Goal: Information Seeking & Learning: Learn about a topic

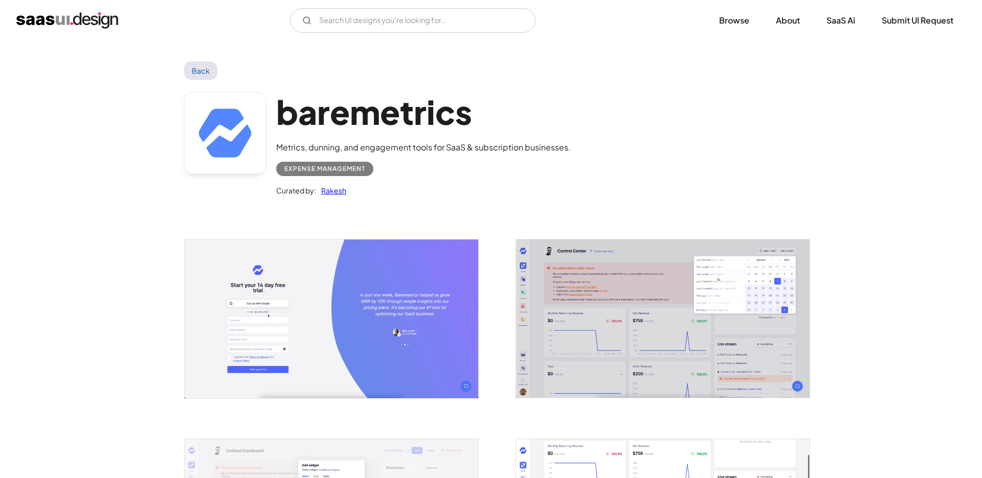
click at [188, 73] on link "Back" at bounding box center [200, 70] width 33 height 18
click at [69, 15] on img "home" at bounding box center [67, 20] width 102 height 16
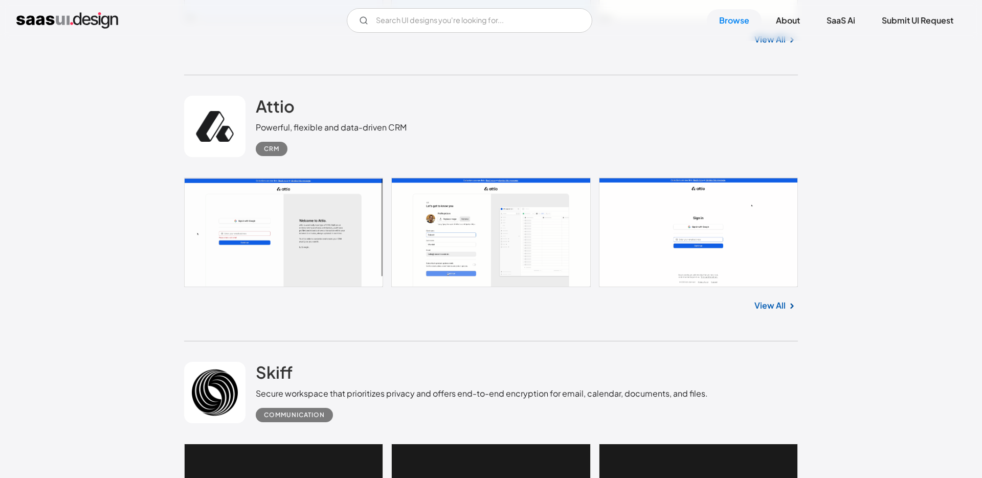
scroll to position [545, 0]
click at [318, 258] on link at bounding box center [491, 231] width 614 height 109
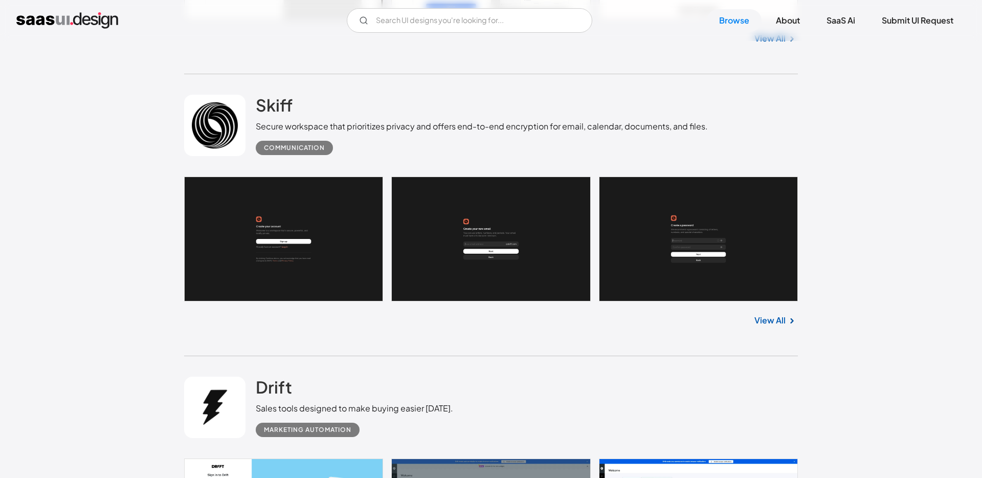
scroll to position [806, 0]
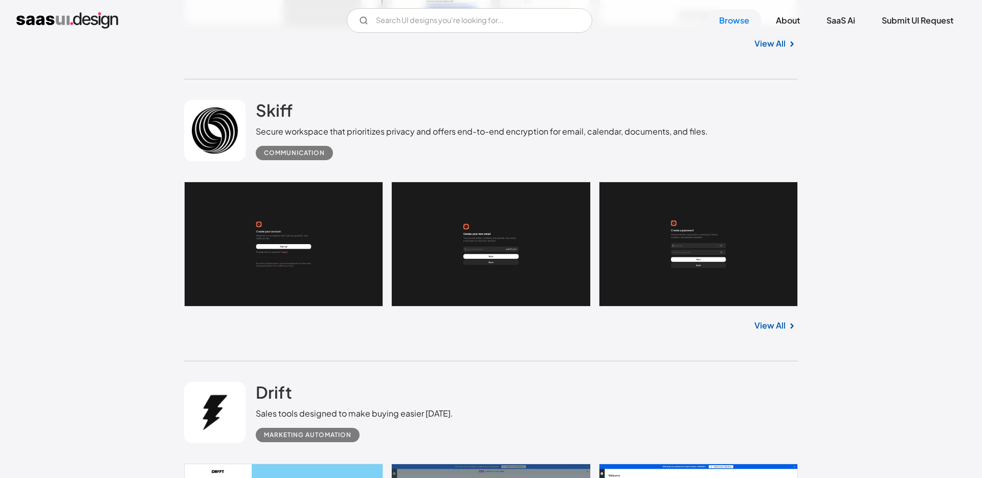
click at [280, 241] on link at bounding box center [491, 244] width 614 height 125
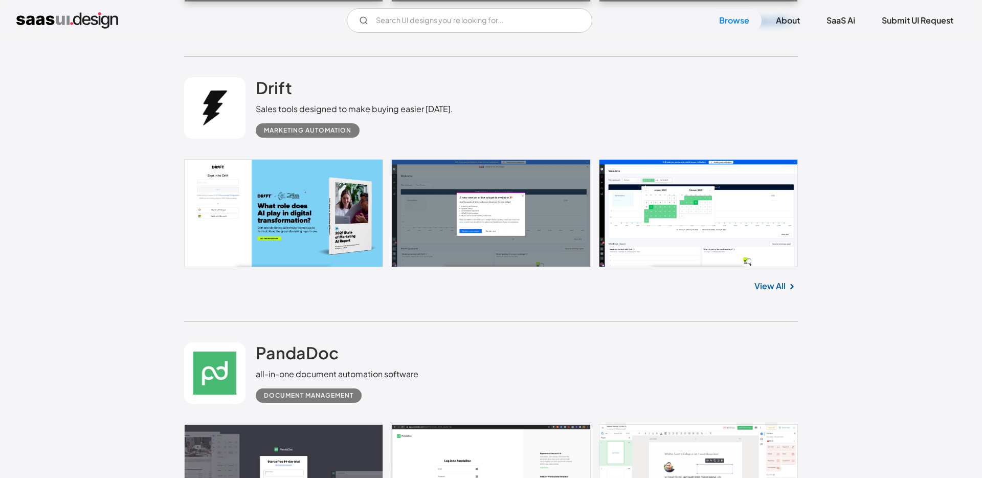
scroll to position [1129, 0]
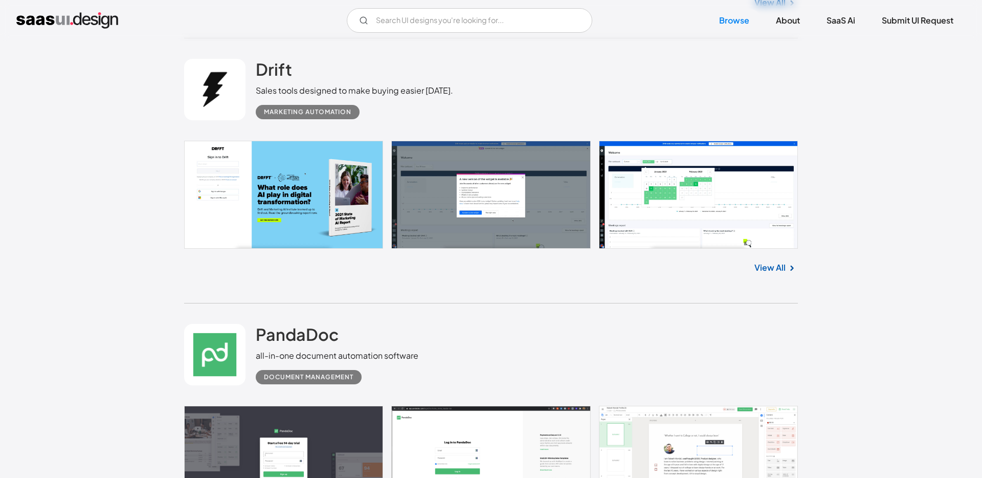
click at [333, 183] on link at bounding box center [491, 195] width 614 height 108
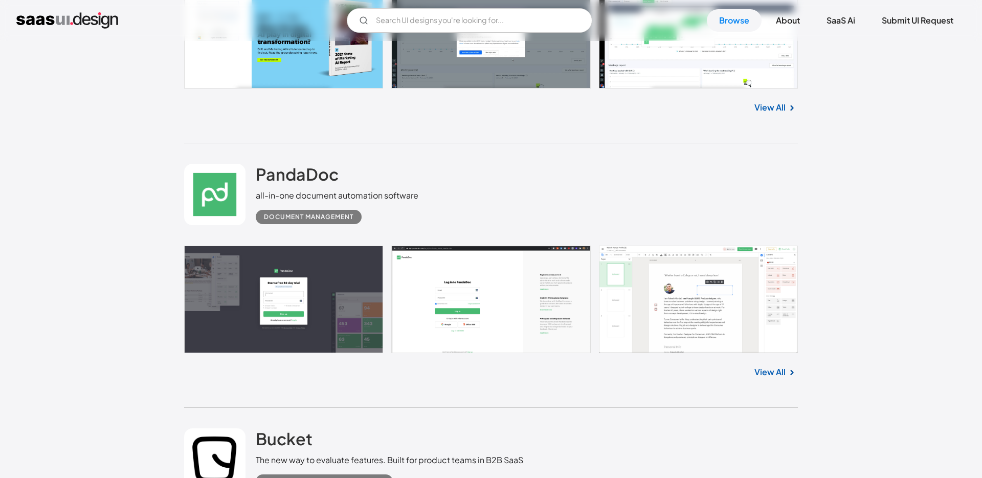
scroll to position [1292, 0]
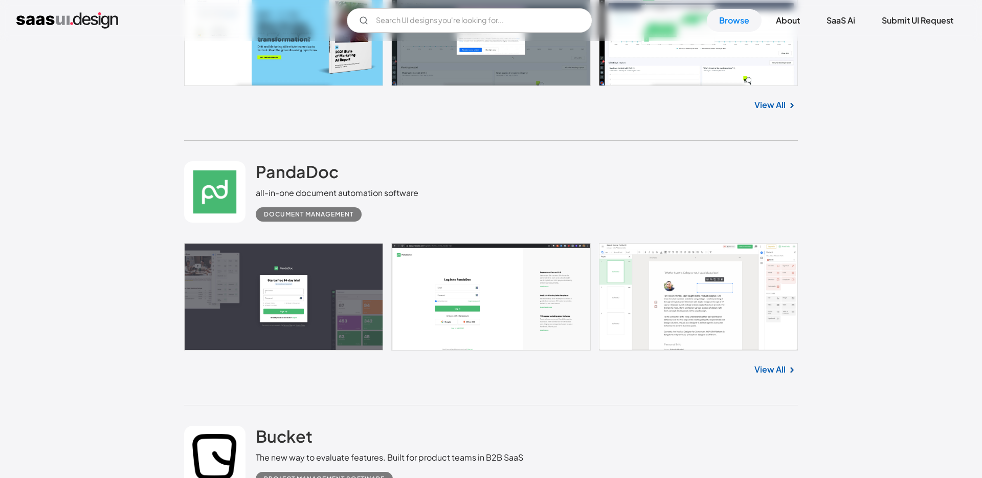
click at [296, 266] on link at bounding box center [491, 297] width 614 height 108
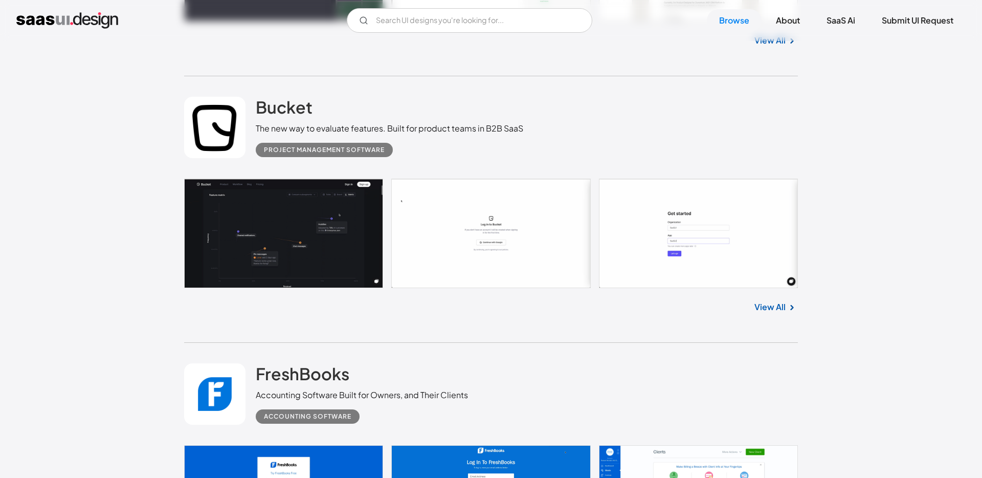
scroll to position [1619, 0]
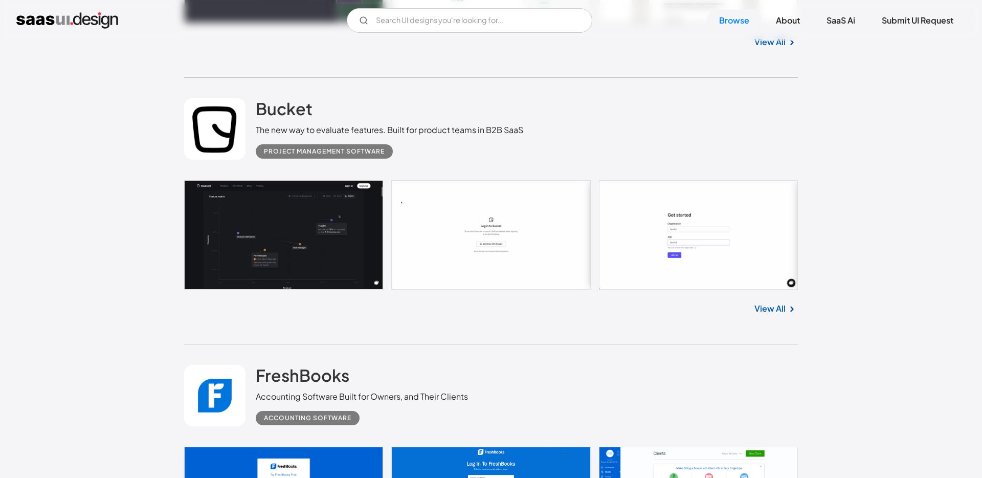
click at [308, 238] on link at bounding box center [491, 234] width 614 height 109
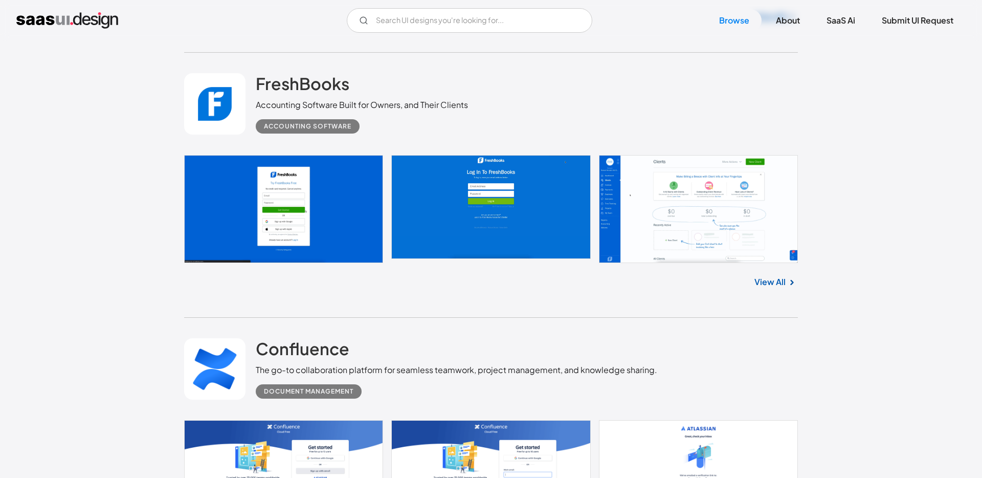
scroll to position [1890, 0]
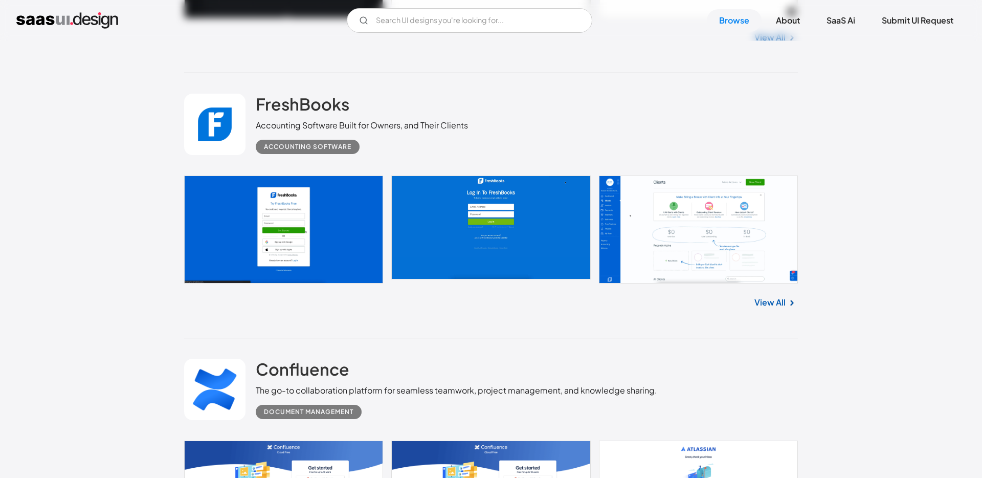
click at [301, 220] on link at bounding box center [491, 229] width 614 height 108
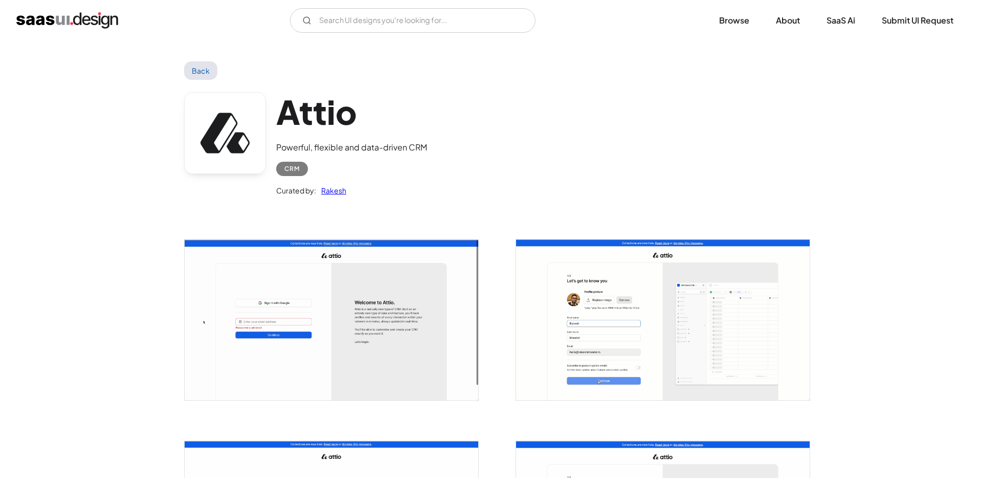
click at [310, 324] on img "open lightbox" at bounding box center [332, 319] width 294 height 161
click at [194, 72] on link "Back" at bounding box center [200, 70] width 33 height 18
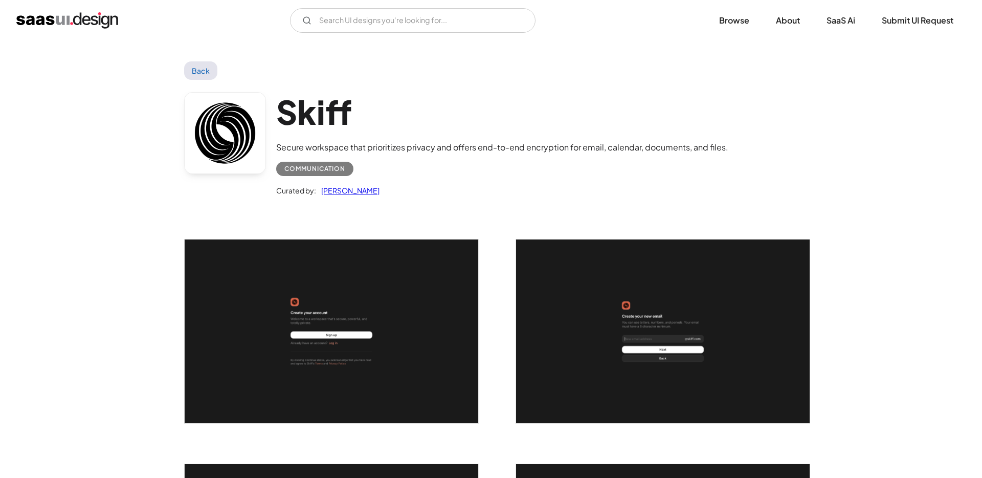
click at [298, 276] on img "open lightbox" at bounding box center [332, 331] width 294 height 184
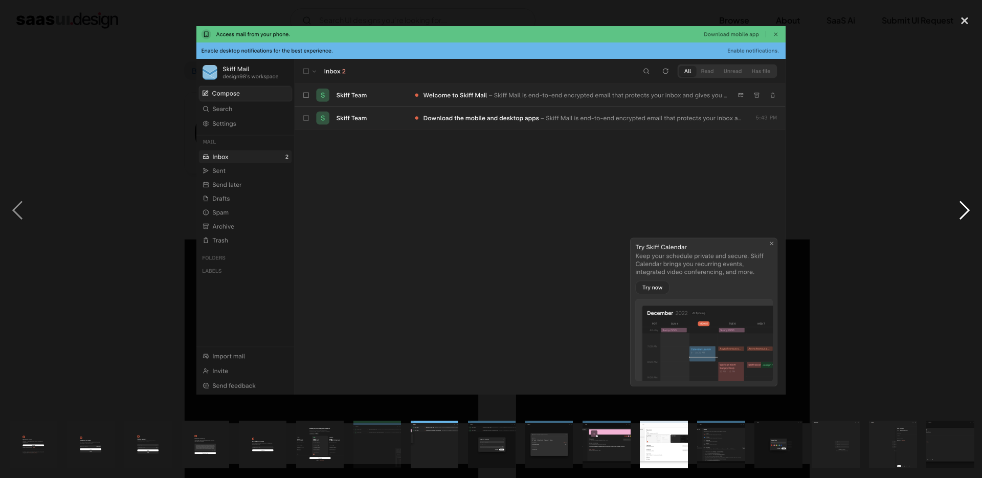
click at [967, 212] on div "next image" at bounding box center [964, 210] width 35 height 401
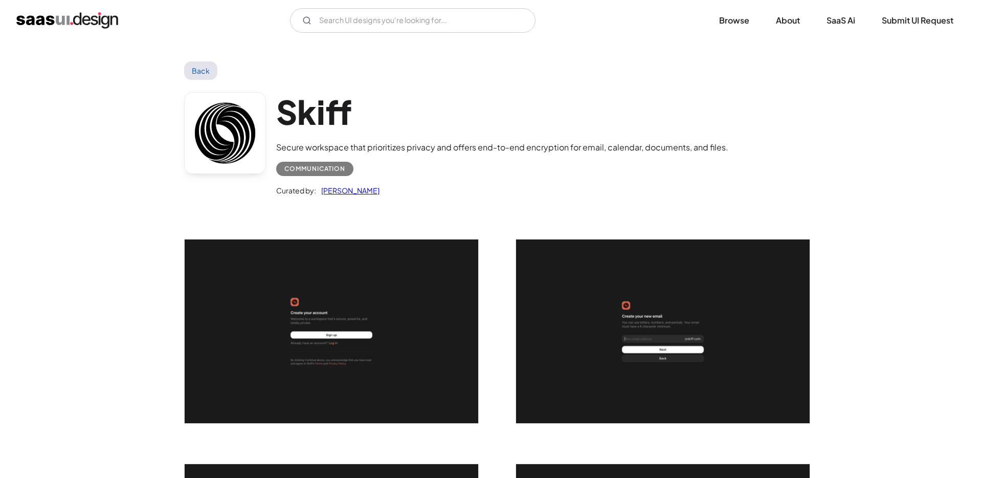
click at [209, 67] on link "Back" at bounding box center [200, 70] width 33 height 18
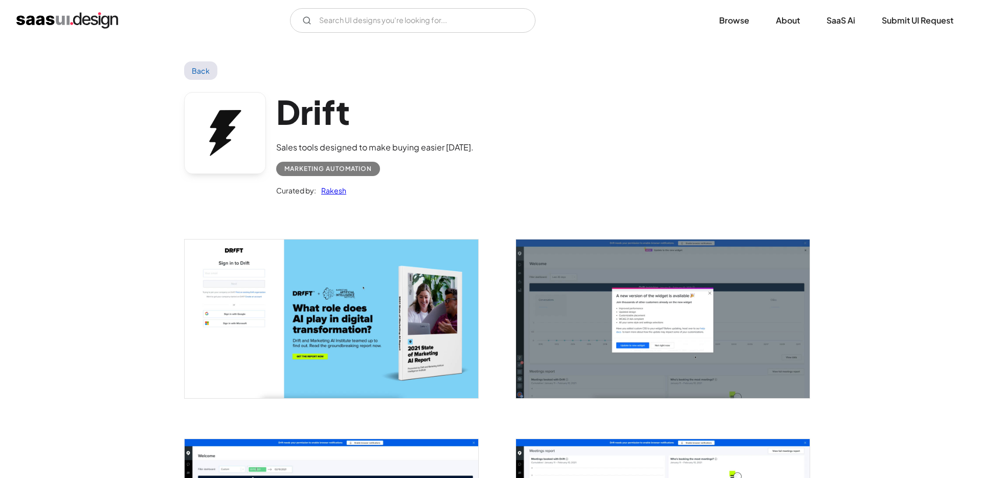
click at [394, 310] on img "open lightbox" at bounding box center [332, 318] width 294 height 158
click at [193, 70] on link "Back" at bounding box center [200, 70] width 33 height 18
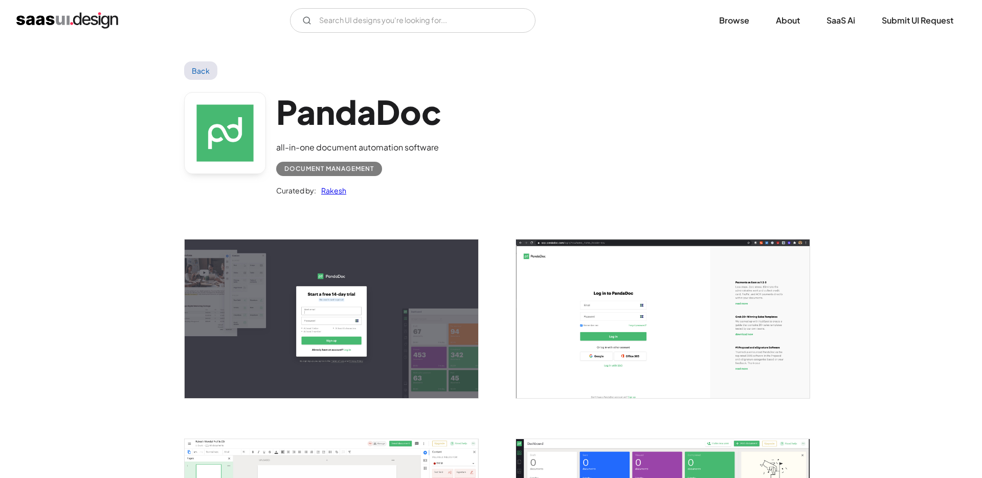
click at [421, 336] on img "open lightbox" at bounding box center [332, 318] width 294 height 158
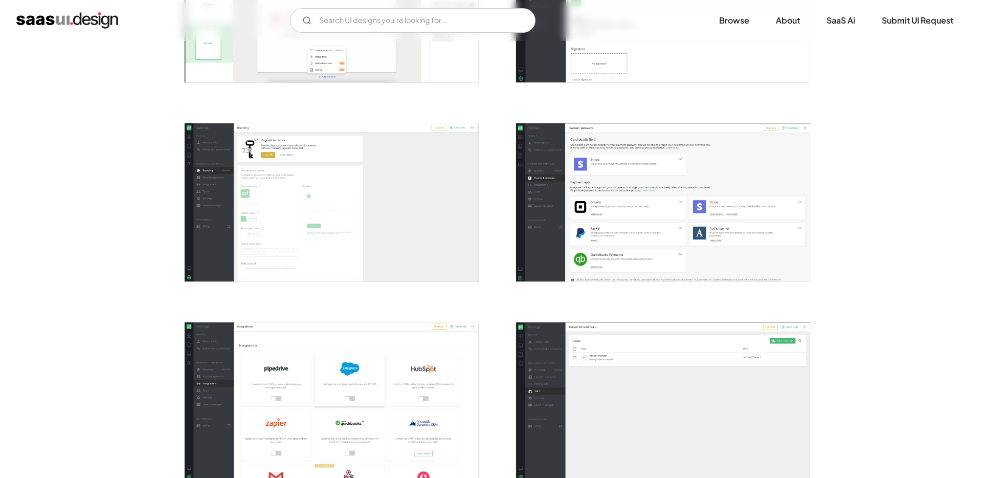
scroll to position [1294, 0]
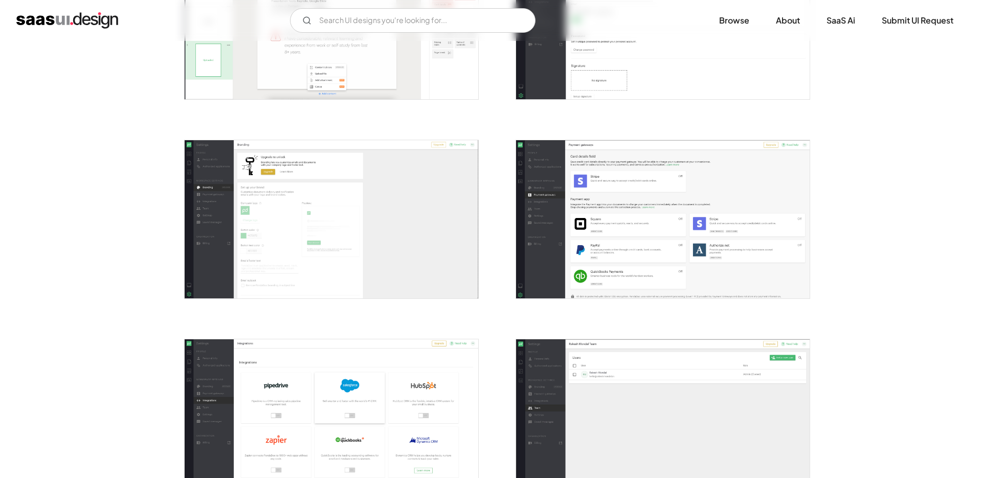
click at [667, 242] on img "open lightbox" at bounding box center [663, 219] width 294 height 158
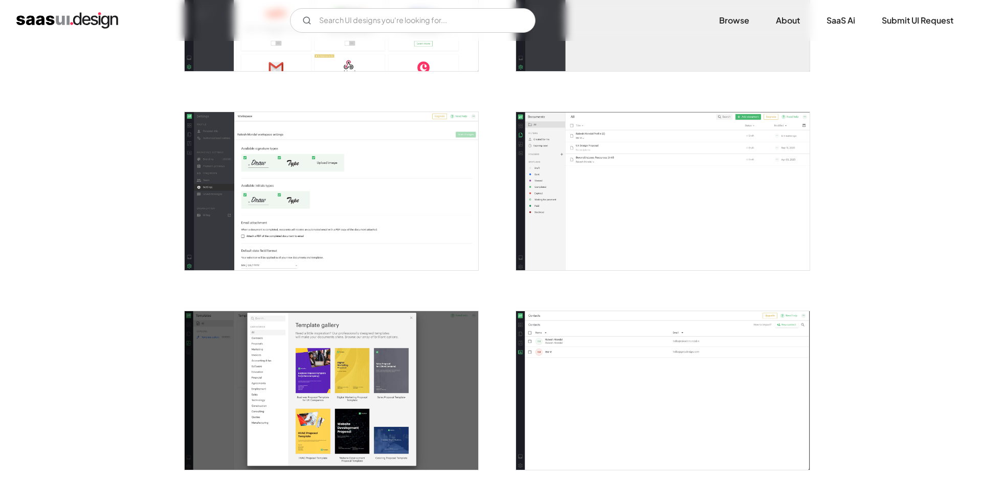
scroll to position [1716, 0]
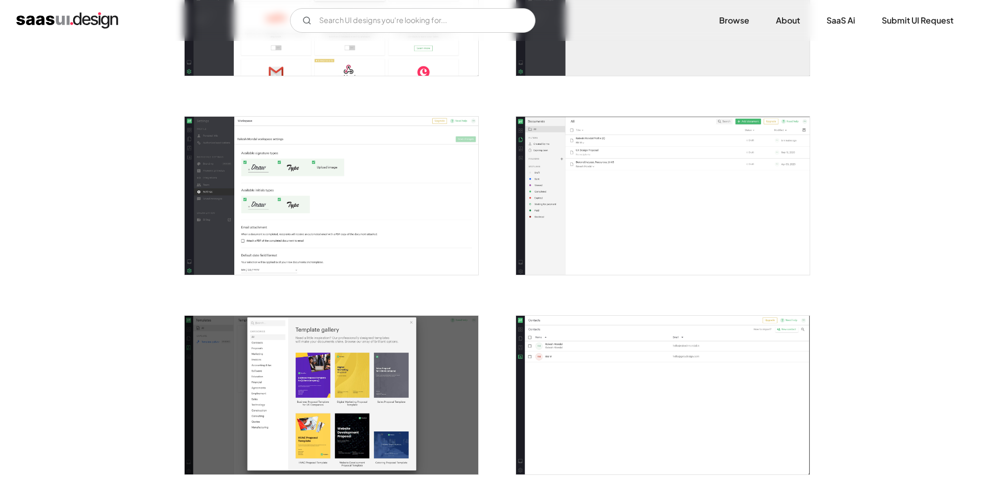
click at [307, 173] on img "open lightbox" at bounding box center [332, 196] width 294 height 158
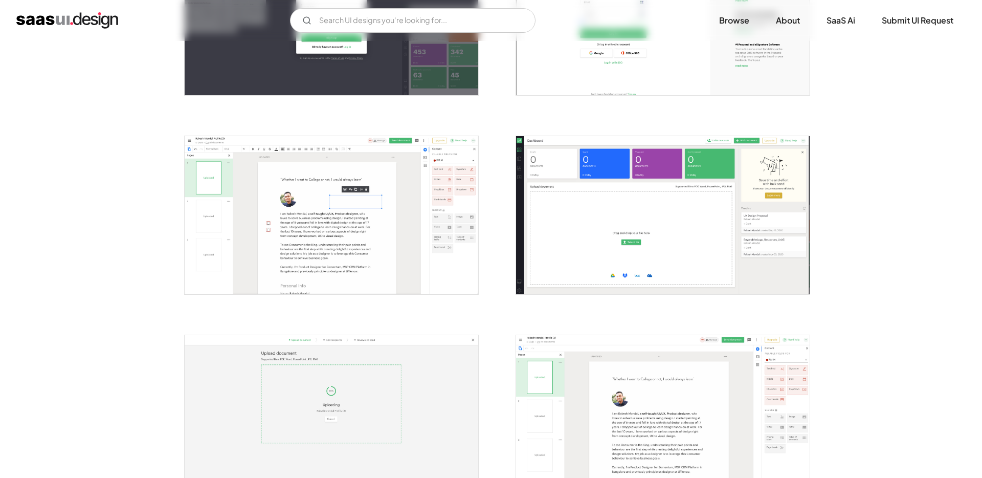
scroll to position [0, 0]
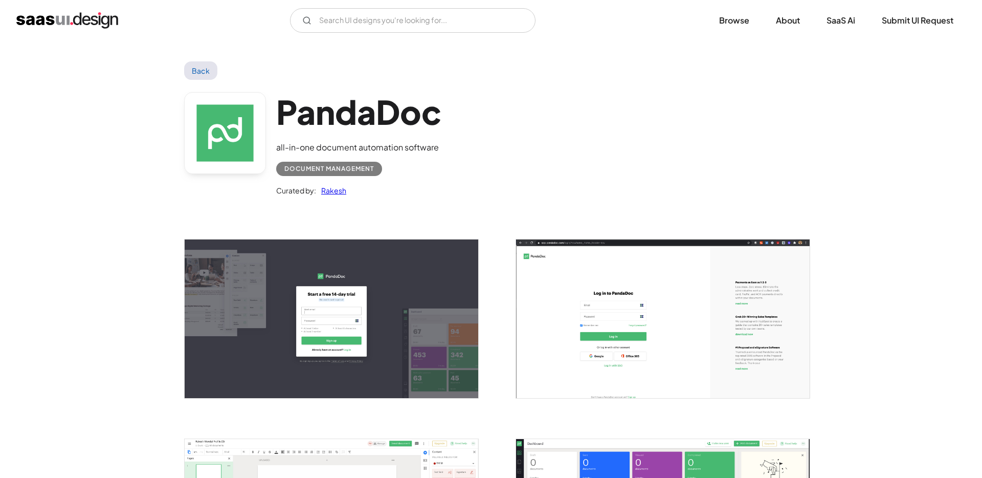
click at [209, 75] on link "Back" at bounding box center [200, 70] width 33 height 18
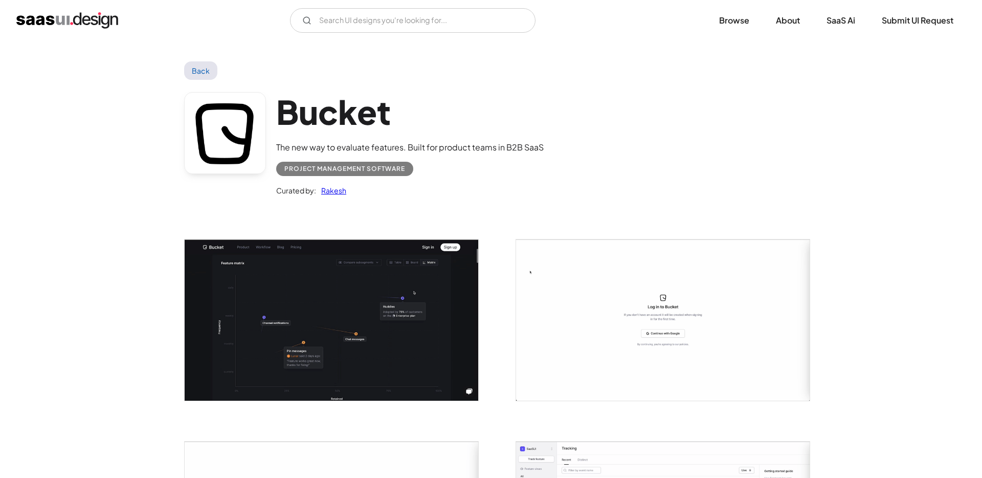
click at [326, 293] on img "open lightbox" at bounding box center [332, 319] width 294 height 161
click at [197, 66] on link "Back" at bounding box center [200, 70] width 33 height 18
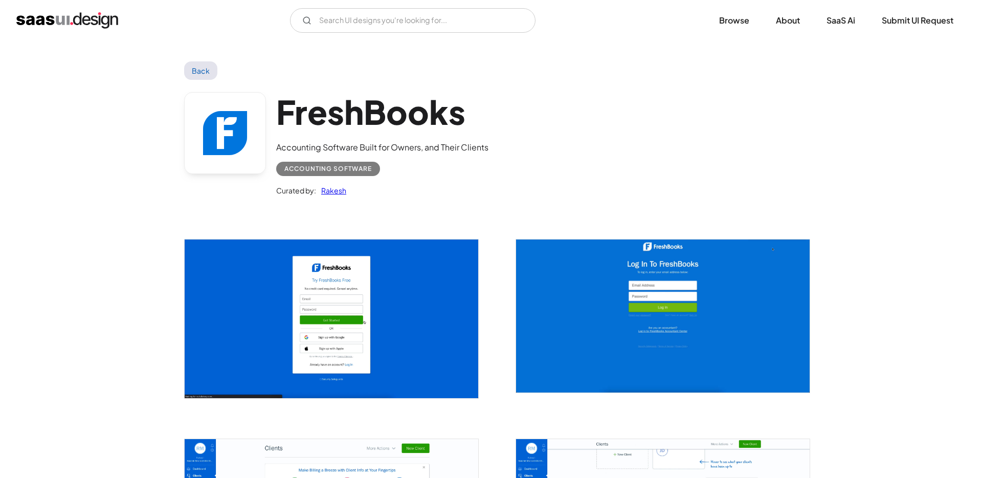
click at [298, 322] on img "open lightbox" at bounding box center [332, 318] width 294 height 159
